Goal: Task Accomplishment & Management: Manage account settings

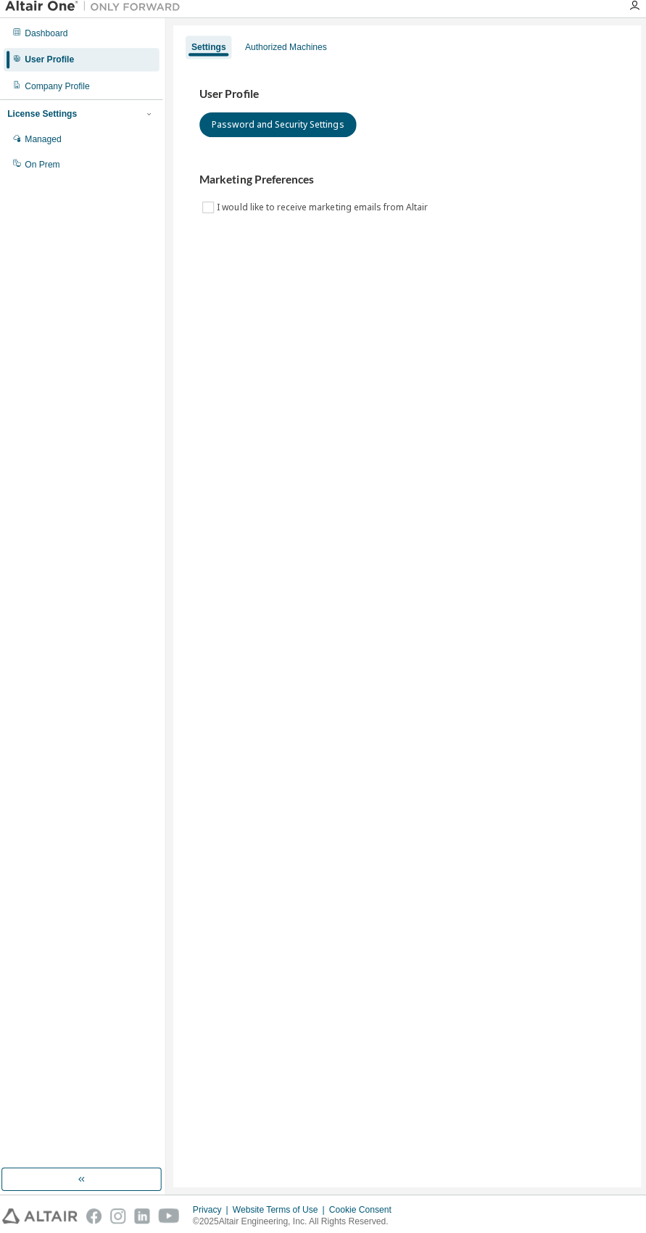
click at [67, 44] on div "Dashboard" at bounding box center [48, 39] width 43 height 12
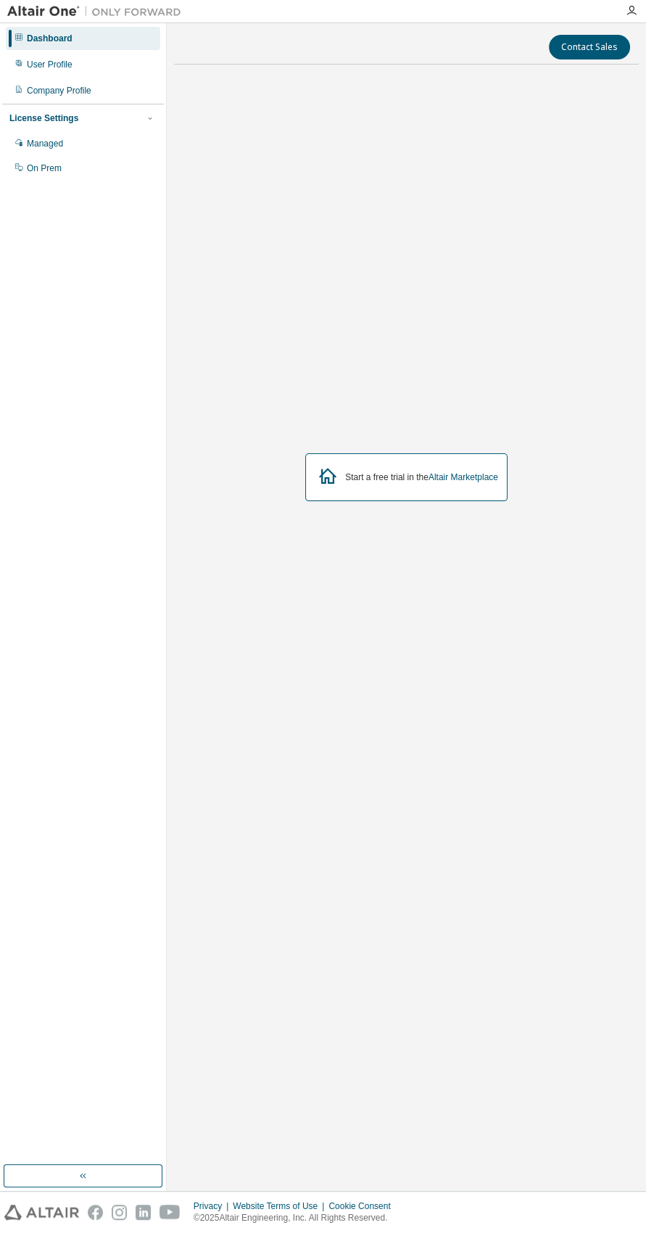
click at [632, 11] on icon "button" at bounding box center [632, 11] width 12 height 12
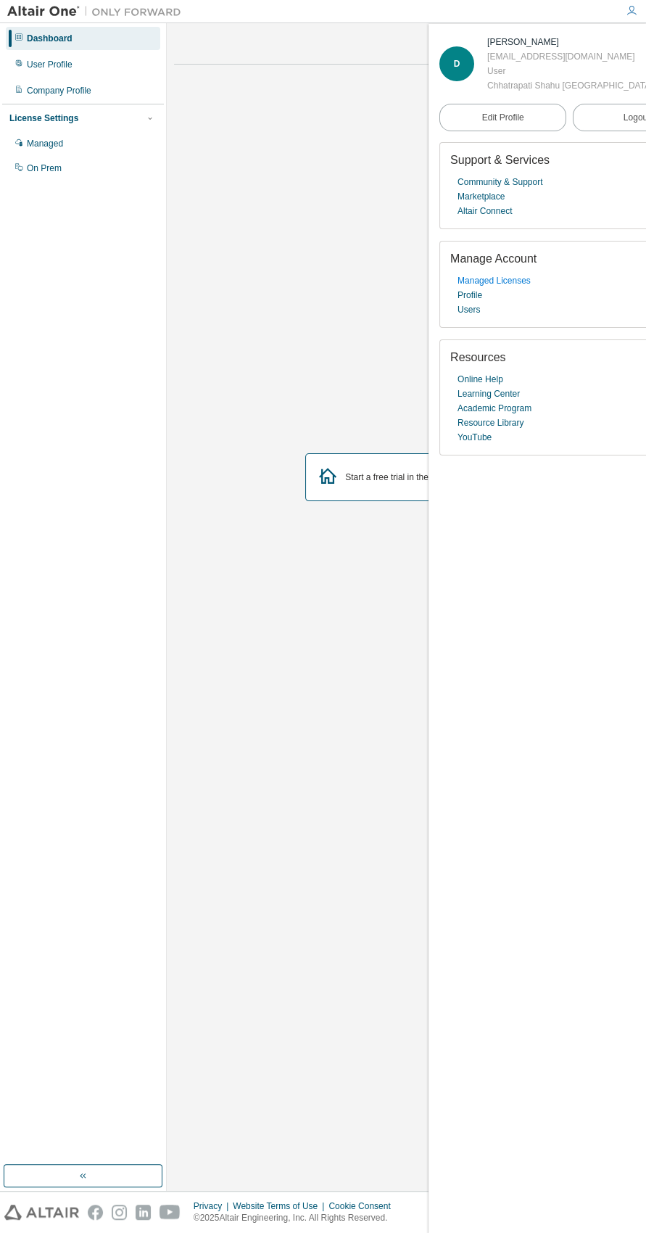
click at [517, 288] on link "Managed Licenses" at bounding box center [494, 281] width 73 height 15
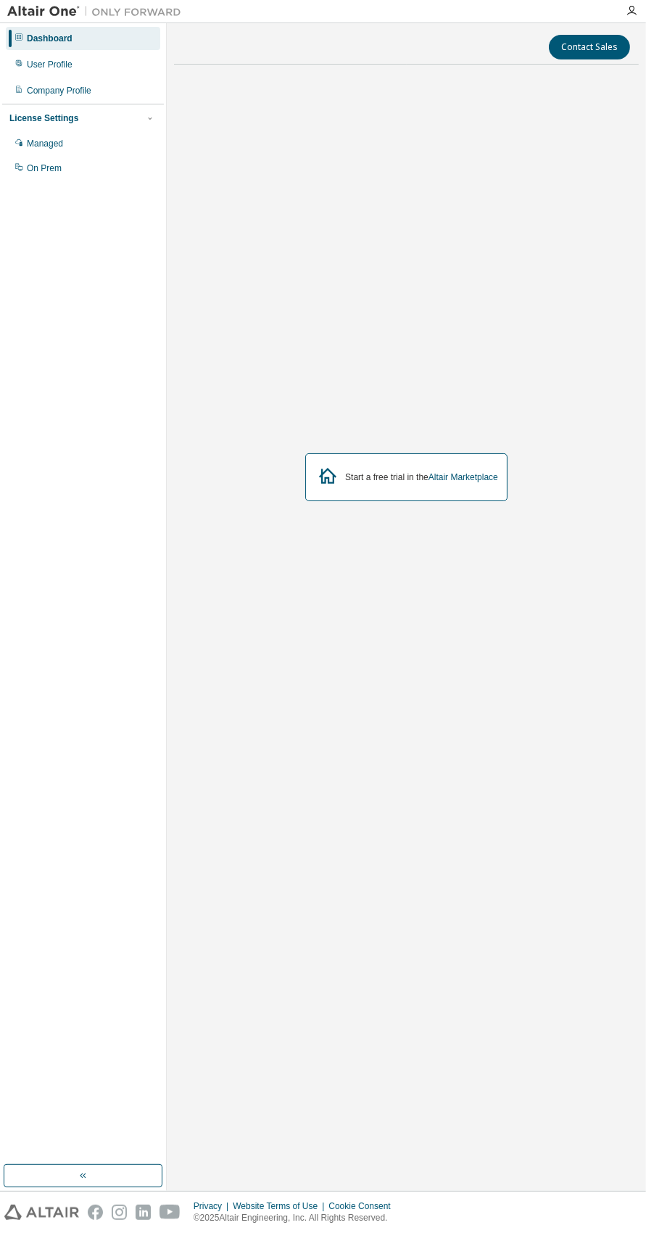
click at [41, 62] on div "User Profile" at bounding box center [50, 65] width 46 height 12
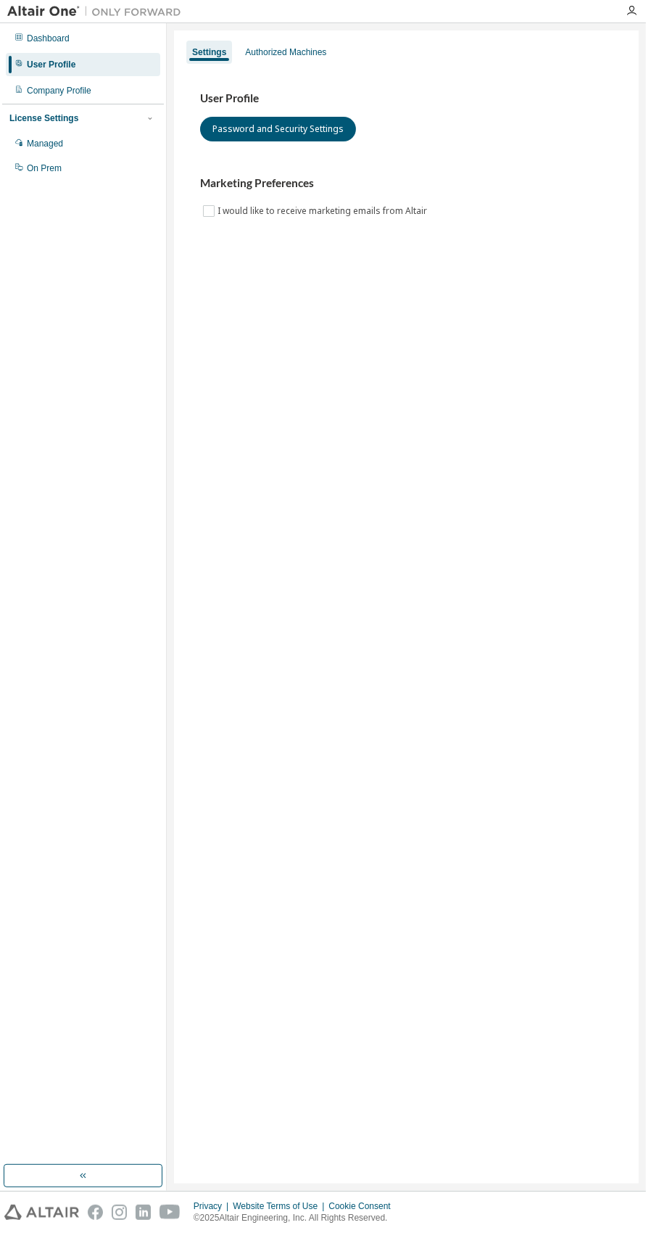
click at [271, 52] on div "Authorized Machines" at bounding box center [285, 52] width 81 height 12
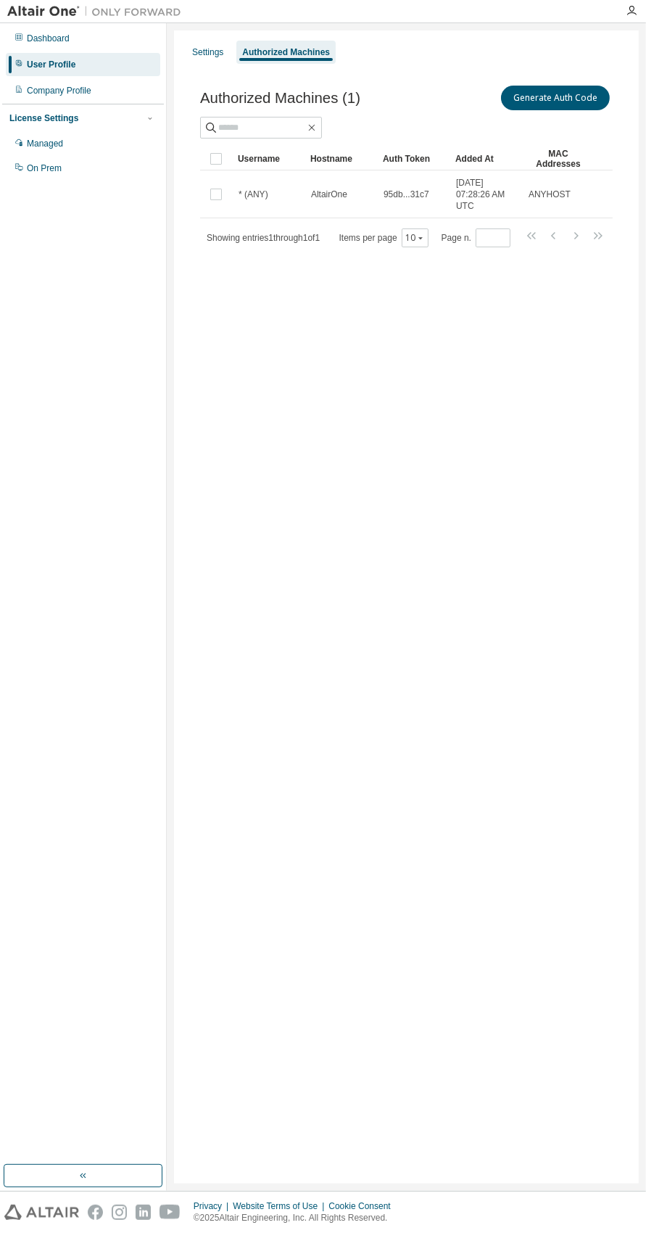
click at [40, 118] on div "License Settings" at bounding box center [43, 118] width 69 height 12
click at [47, 89] on div "Company Profile" at bounding box center [59, 91] width 65 height 12
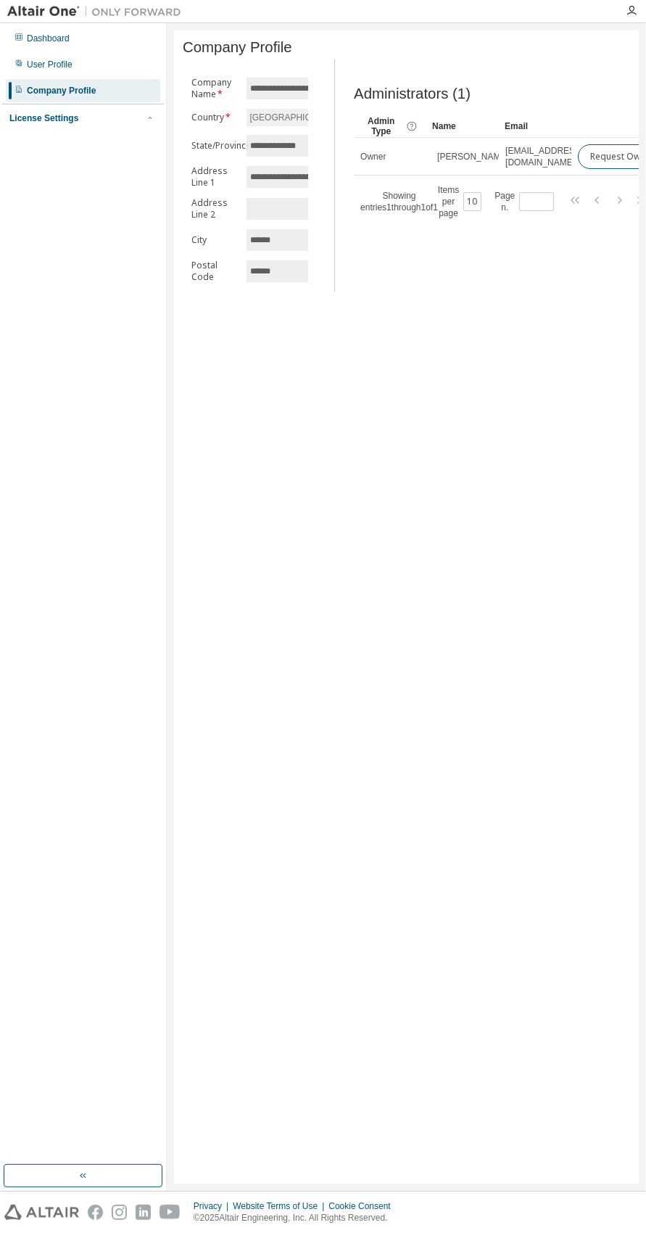
click at [126, 119] on div "License Settings" at bounding box center [82, 118] width 147 height 13
click at [38, 147] on div "Managed" at bounding box center [45, 144] width 36 height 12
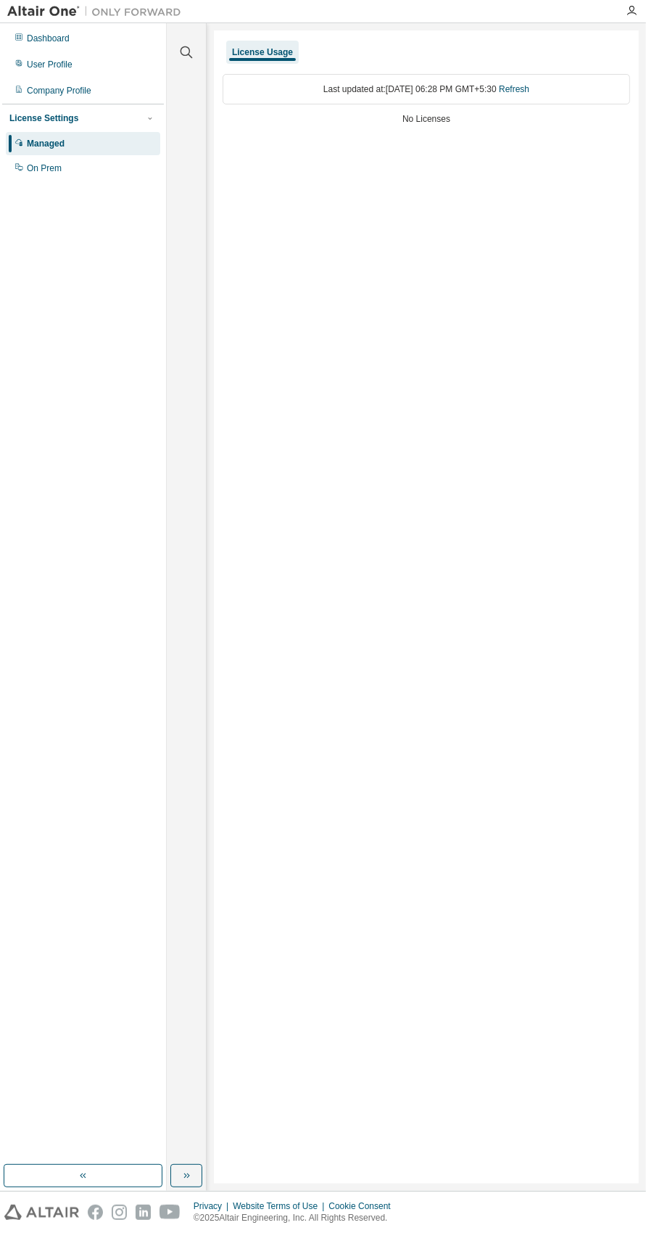
click at [51, 38] on div "Dashboard" at bounding box center [48, 39] width 43 height 12
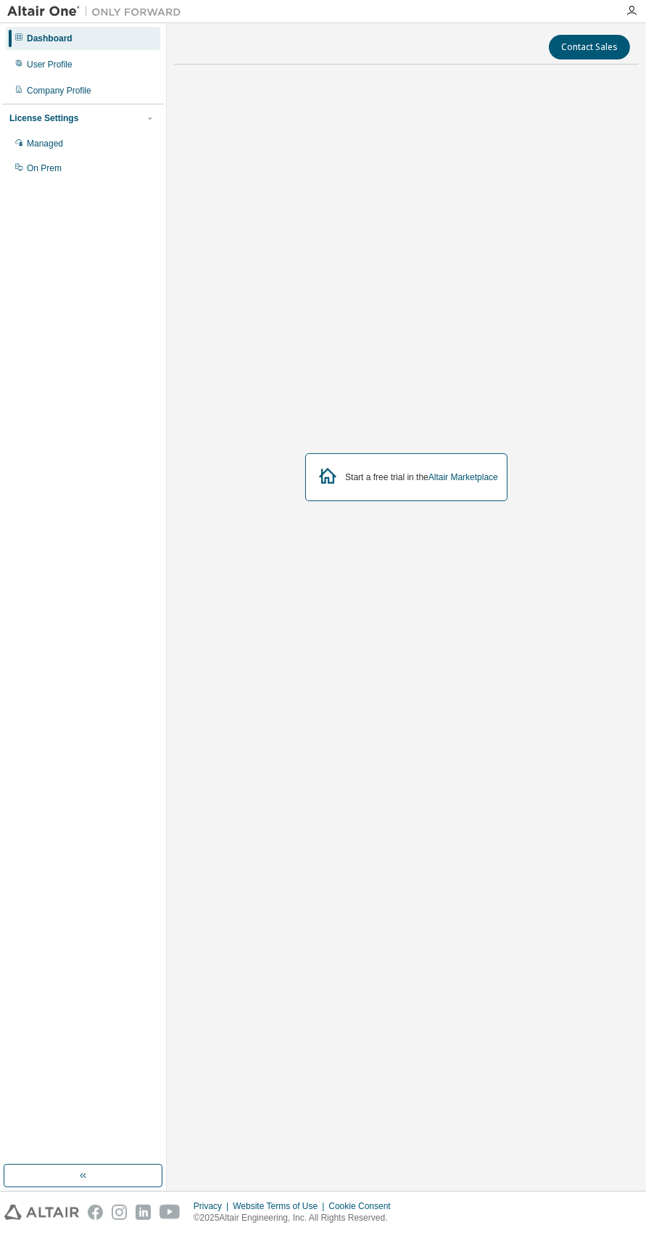
click at [38, 72] on div "User Profile" at bounding box center [83, 64] width 155 height 23
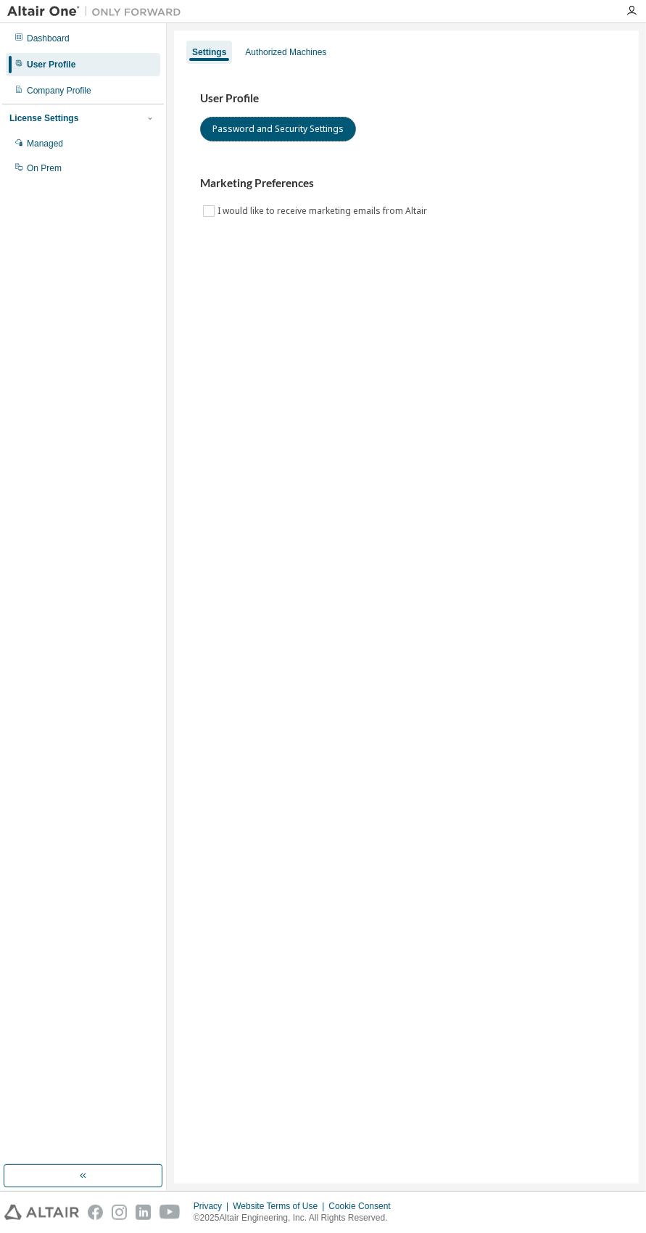
click at [260, 129] on button "Password and Security Settings" at bounding box center [278, 129] width 156 height 25
